Goal: Check status

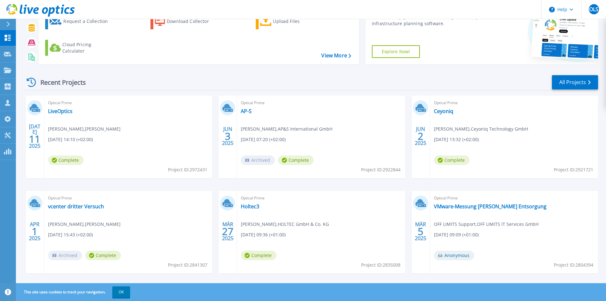
scroll to position [52, 0]
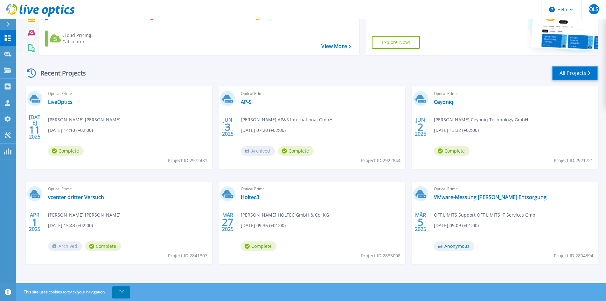
click at [575, 72] on link "All Projects" at bounding box center [575, 73] width 46 height 14
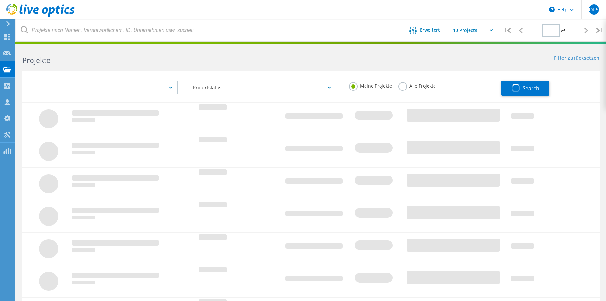
type input "3"
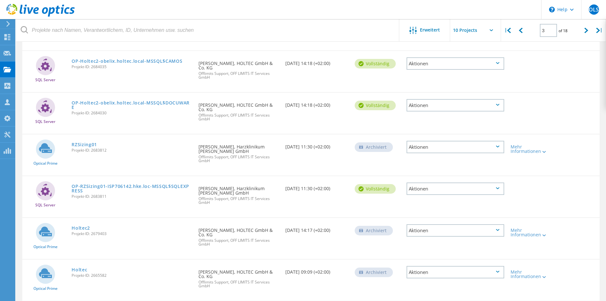
scroll to position [218, 0]
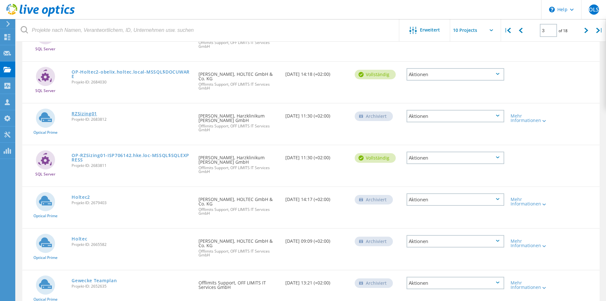
click at [86, 111] on link "RZSizing01" at bounding box center [84, 113] width 25 height 4
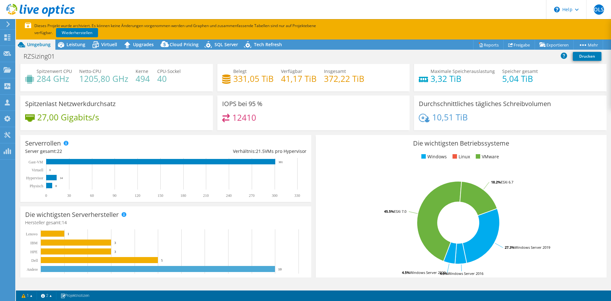
select select "USD"
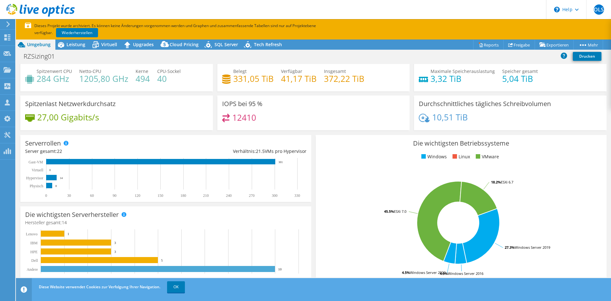
select select "EUFrankfurt"
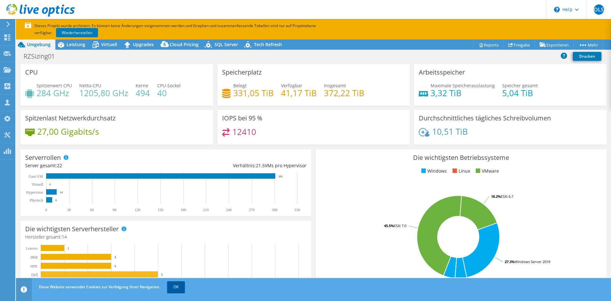
click at [173, 288] on link "OK" at bounding box center [176, 286] width 18 height 11
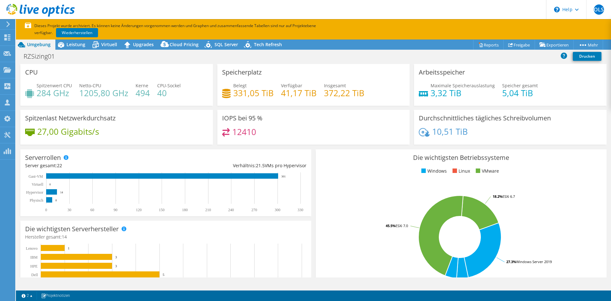
click at [377, 54] on div "RZSizing01 Drucken" at bounding box center [313, 56] width 595 height 12
drag, startPoint x: 51, startPoint y: 91, endPoint x: 66, endPoint y: 92, distance: 15.0
click at [66, 92] on h4 "284 GHz" at bounding box center [54, 92] width 35 height 7
click at [81, 96] on h4 "1205,80 GHz" at bounding box center [103, 92] width 49 height 7
drag, startPoint x: 80, startPoint y: 92, endPoint x: 136, endPoint y: 99, distance: 56.1
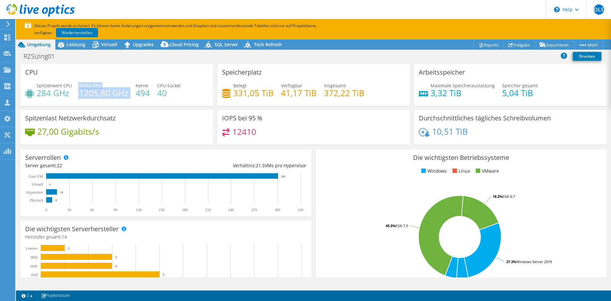
click at [133, 94] on div "Spitzenwert CPU 284 GHz Netto-CPU 1205,80 GHz Kerne 494 CPU-Sockel 40" at bounding box center [116, 92] width 183 height 21
click at [205, 94] on div "Spitzenwert CPU 284 GHz Netto-CPU 1205,80 GHz Kerne 494 CPU-Sockel 40" at bounding box center [116, 92] width 183 height 21
